Goal: Use online tool/utility: Utilize a website feature to perform a specific function

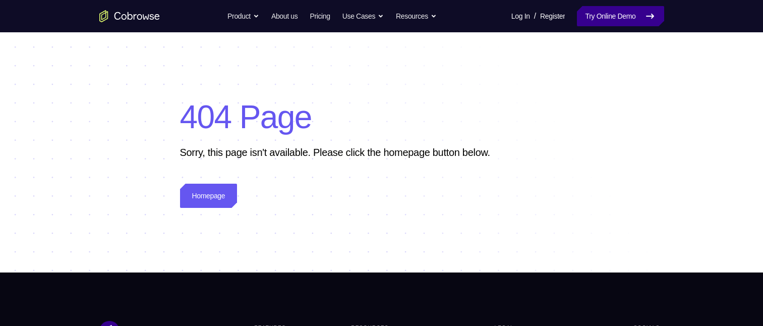
click at [644, 16] on icon at bounding box center [650, 16] width 12 height 12
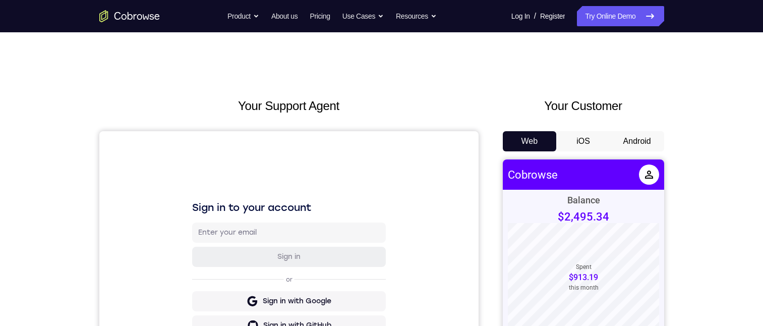
click at [627, 147] on button "Android" at bounding box center [637, 141] width 54 height 20
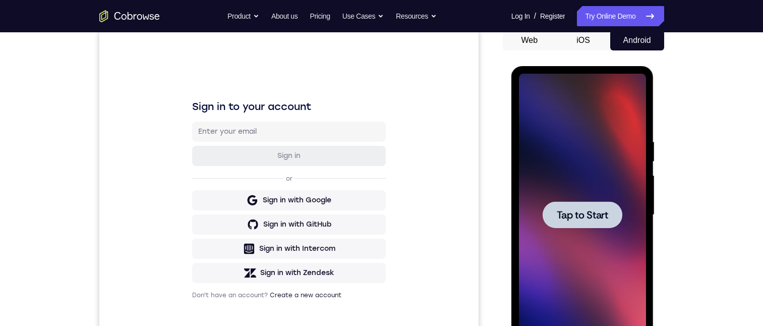
click at [590, 214] on span "Tap to Start" at bounding box center [582, 215] width 51 height 10
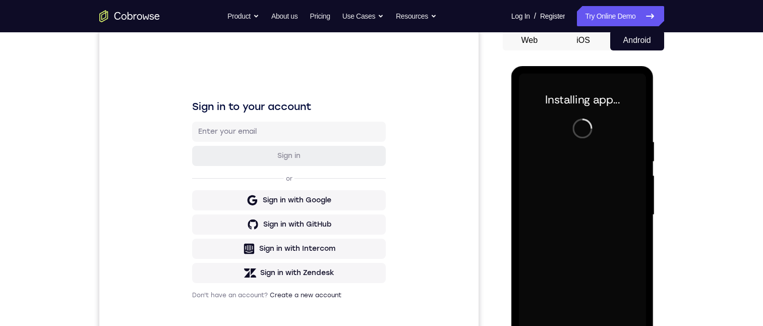
scroll to position [151, 0]
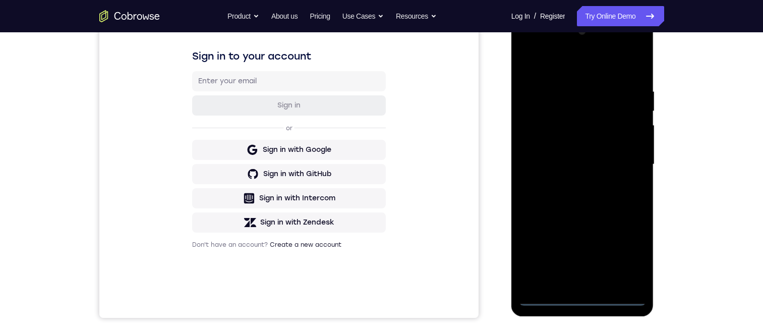
click at [580, 294] on div at bounding box center [582, 164] width 127 height 282
click at [581, 295] on div at bounding box center [582, 164] width 127 height 282
click at [629, 245] on div at bounding box center [582, 164] width 127 height 282
click at [625, 252] on div at bounding box center [582, 164] width 127 height 282
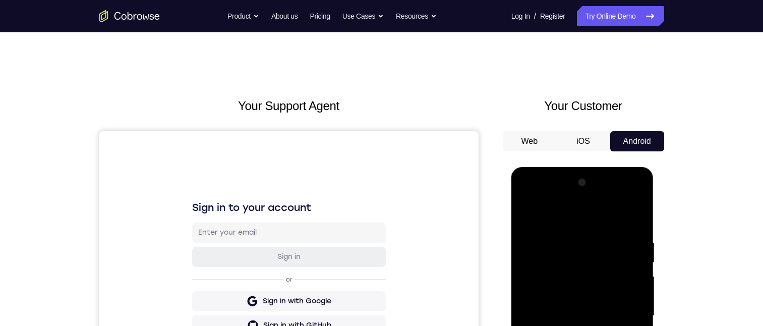
click at [607, 217] on div at bounding box center [582, 315] width 127 height 282
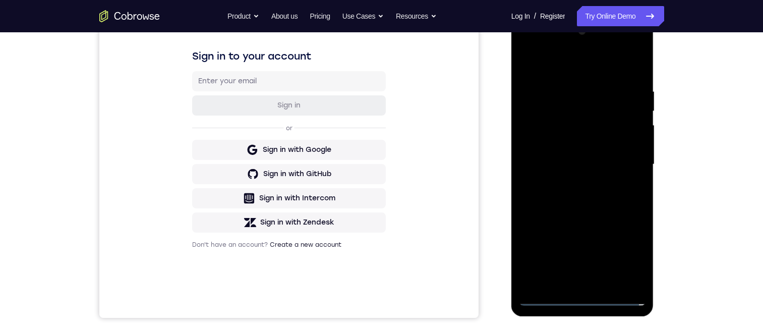
click at [623, 160] on div at bounding box center [582, 164] width 127 height 282
click at [569, 183] on div at bounding box center [582, 164] width 127 height 282
click at [545, 147] on div at bounding box center [582, 164] width 127 height 282
click at [613, 132] on div at bounding box center [582, 164] width 127 height 282
click at [583, 139] on div at bounding box center [582, 164] width 127 height 282
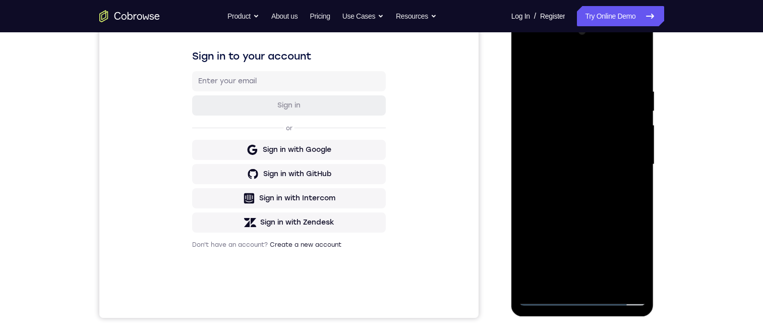
click at [591, 167] on div at bounding box center [582, 164] width 127 height 282
click at [589, 197] on div at bounding box center [582, 164] width 127 height 282
click at [601, 213] on div at bounding box center [582, 164] width 127 height 282
click at [608, 281] on div at bounding box center [582, 164] width 127 height 282
click at [593, 212] on div at bounding box center [582, 164] width 127 height 282
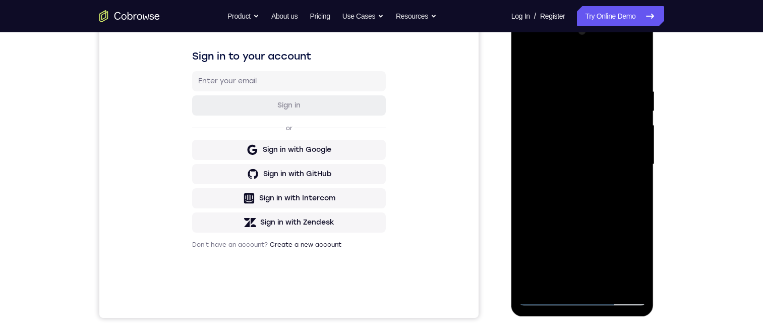
click at [629, 179] on div at bounding box center [582, 164] width 127 height 282
click at [589, 156] on div at bounding box center [582, 164] width 127 height 282
click at [557, 259] on div at bounding box center [582, 164] width 127 height 282
click at [589, 260] on div at bounding box center [582, 164] width 127 height 282
click at [587, 258] on div at bounding box center [582, 164] width 127 height 282
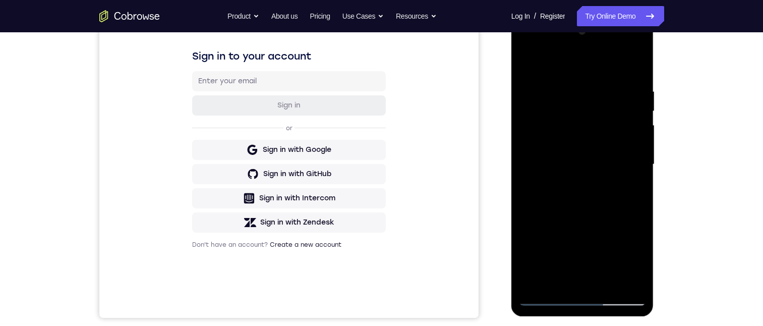
click at [632, 260] on div at bounding box center [582, 164] width 127 height 282
click at [572, 186] on div at bounding box center [582, 164] width 127 height 282
click at [635, 259] on div at bounding box center [582, 164] width 127 height 282
click at [560, 189] on div at bounding box center [582, 164] width 127 height 282
click at [553, 206] on div at bounding box center [582, 164] width 127 height 282
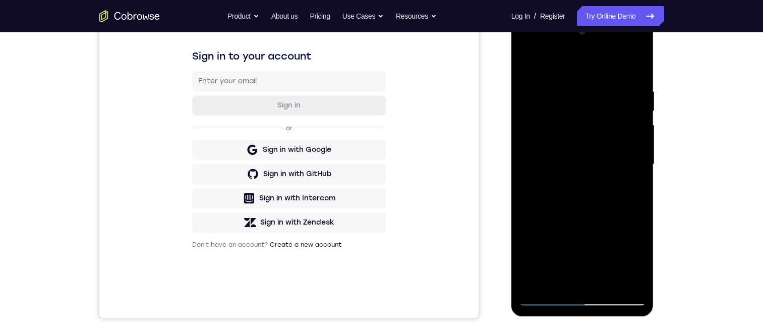
click at [534, 184] on div at bounding box center [582, 164] width 127 height 282
click at [532, 191] on div at bounding box center [582, 164] width 127 height 282
click at [532, 188] on div at bounding box center [582, 164] width 127 height 282
click at [637, 257] on div at bounding box center [582, 164] width 127 height 282
click at [551, 189] on div at bounding box center [582, 164] width 127 height 282
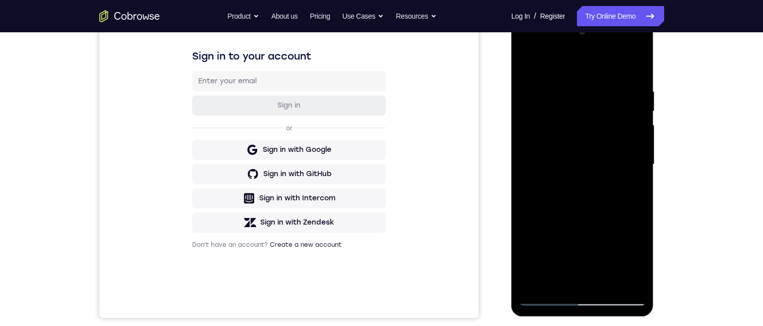
click at [629, 190] on div at bounding box center [582, 164] width 127 height 282
click at [561, 191] on div at bounding box center [582, 164] width 127 height 282
click at [631, 187] on div at bounding box center [582, 164] width 127 height 282
click at [526, 64] on div at bounding box center [582, 164] width 127 height 282
click at [582, 159] on div at bounding box center [582, 164] width 127 height 282
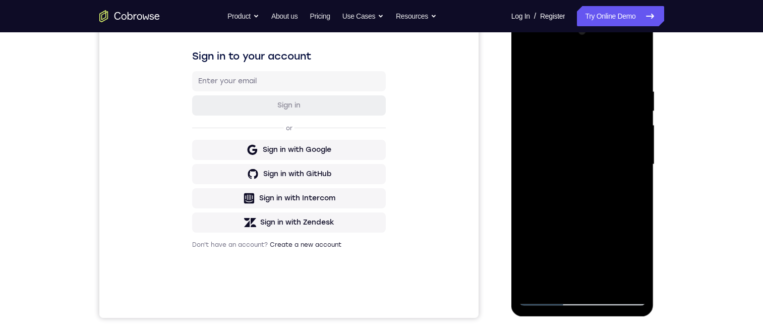
click at [527, 63] on div at bounding box center [582, 164] width 127 height 282
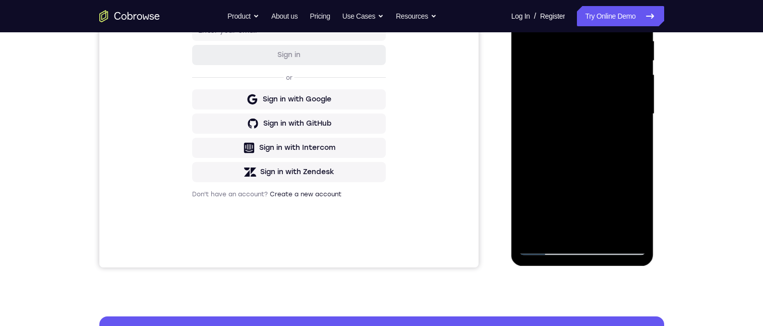
drag, startPoint x: 572, startPoint y: 197, endPoint x: 582, endPoint y: 67, distance: 130.5
click at [582, 66] on div at bounding box center [582, 114] width 127 height 282
drag, startPoint x: 577, startPoint y: 201, endPoint x: 596, endPoint y: 116, distance: 86.8
click at [596, 116] on div at bounding box center [582, 114] width 127 height 282
drag, startPoint x: 572, startPoint y: 200, endPoint x: 596, endPoint y: 92, distance: 110.1
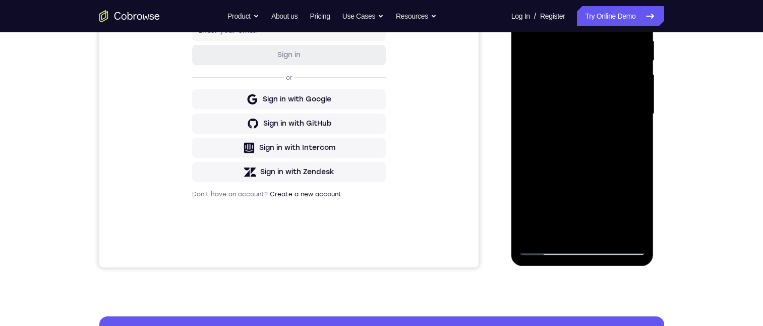
click at [596, 92] on div at bounding box center [582, 114] width 127 height 282
drag, startPoint x: 597, startPoint y: 92, endPoint x: 577, endPoint y: 184, distance: 93.3
click at [577, 184] on div at bounding box center [582, 114] width 127 height 282
drag, startPoint x: 588, startPoint y: 97, endPoint x: 573, endPoint y: 187, distance: 91.5
click at [573, 187] on div at bounding box center [582, 114] width 127 height 282
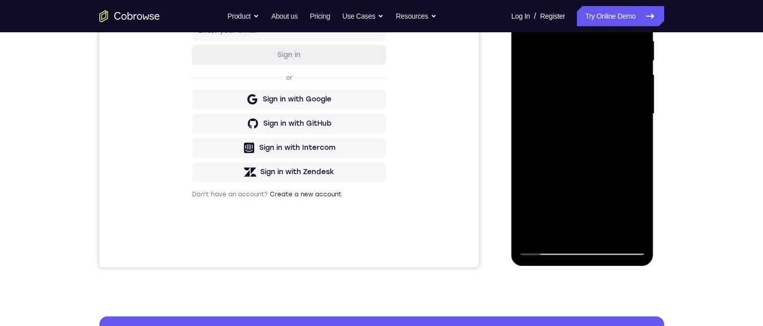
click at [571, 103] on div at bounding box center [582, 114] width 127 height 282
click at [543, 245] on div at bounding box center [582, 114] width 127 height 282
click at [561, 192] on div at bounding box center [582, 114] width 127 height 282
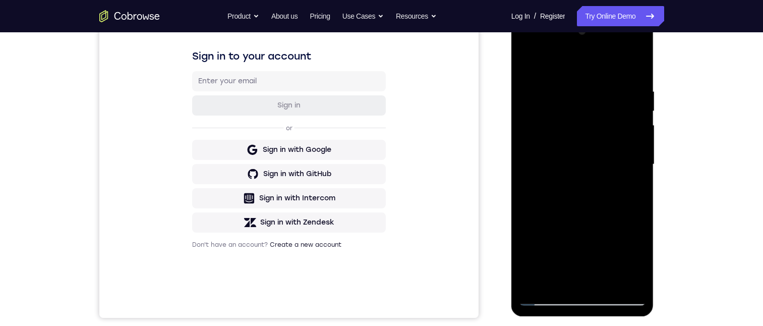
click at [567, 280] on div at bounding box center [582, 164] width 127 height 282
click at [631, 187] on div at bounding box center [582, 164] width 127 height 282
click at [529, 62] on div at bounding box center [582, 164] width 127 height 282
click at [526, 64] on div at bounding box center [582, 164] width 127 height 282
click at [557, 80] on div at bounding box center [582, 164] width 127 height 282
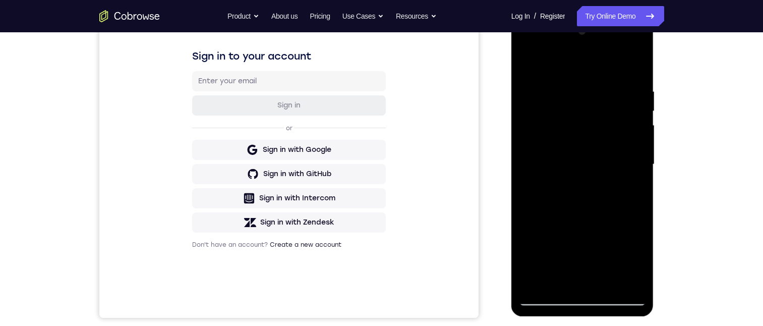
click at [636, 94] on div at bounding box center [582, 164] width 127 height 282
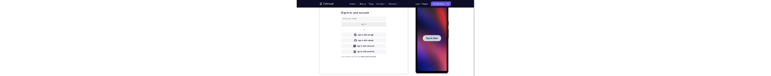
scroll to position [0, 0]
